Goal: Transaction & Acquisition: Purchase product/service

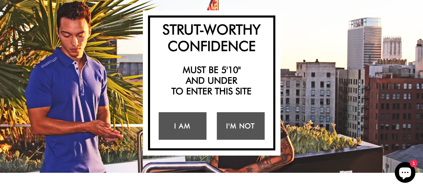
scroll to position [53, 0]
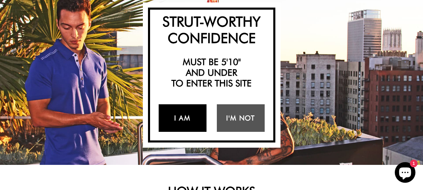
click at [194, 118] on link "I Am" at bounding box center [183, 118] width 48 height 28
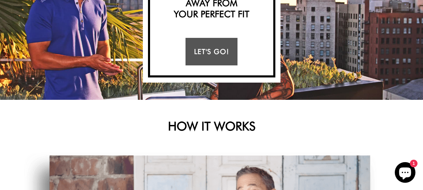
scroll to position [114, 0]
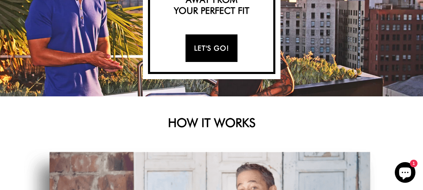
click at [219, 45] on link "Let's Go!" at bounding box center [211, 48] width 52 height 28
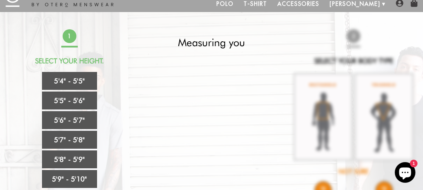
scroll to position [30, 0]
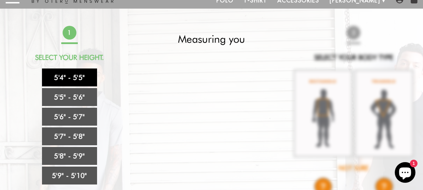
click at [63, 81] on link "5'4" - 5'5"" at bounding box center [69, 77] width 55 height 18
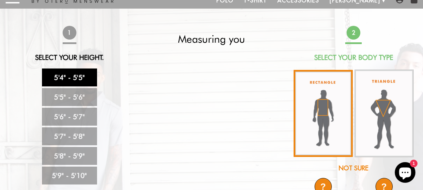
click at [323, 117] on img at bounding box center [323, 113] width 59 height 87
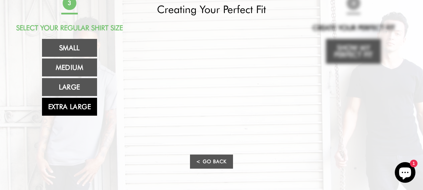
scroll to position [63, 0]
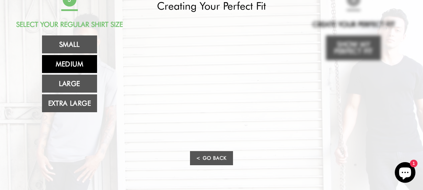
click at [74, 64] on link "Medium" at bounding box center [69, 64] width 55 height 18
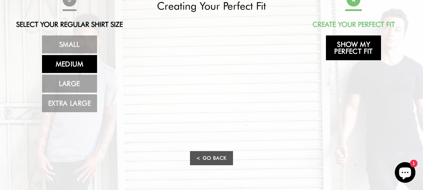
click at [349, 49] on link "Show My Perfect Fit" at bounding box center [353, 47] width 55 height 25
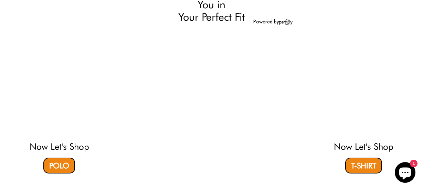
select select "M"
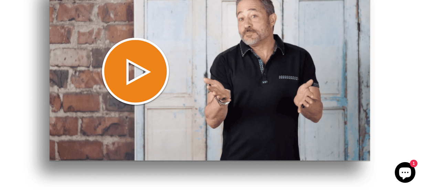
scroll to position [490, 0]
click at [141, 69] on img at bounding box center [200, 83] width 352 height 213
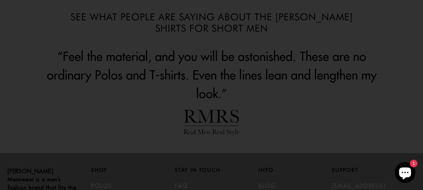
scroll to position [899, 0]
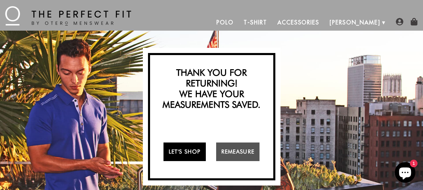
click at [192, 150] on link "Let's Shop" at bounding box center [184, 151] width 42 height 19
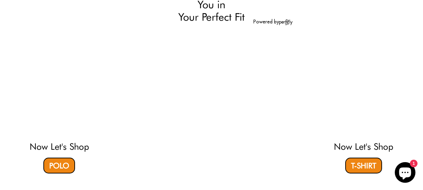
select select "M"
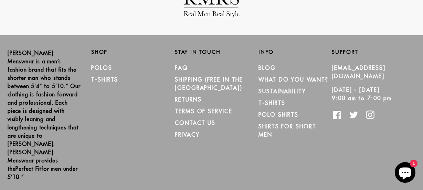
scroll to position [1015, 0]
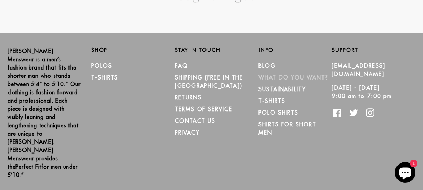
click at [276, 77] on link "What Do You Want?" at bounding box center [293, 77] width 70 height 7
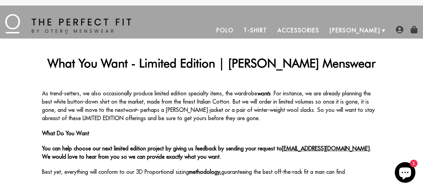
click at [324, 29] on link "Accessories" at bounding box center [298, 30] width 52 height 17
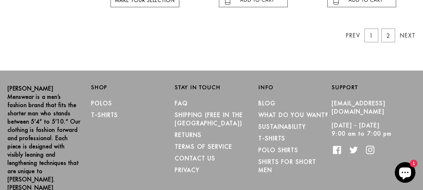
scroll to position [770, 0]
